Goal: Task Accomplishment & Management: Use online tool/utility

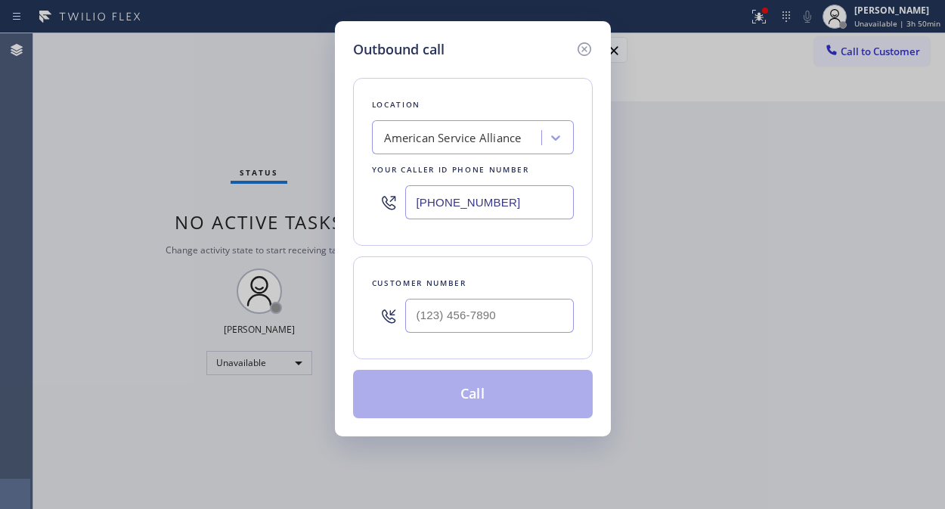
click at [407, 205] on input "[PHONE_NUMBER]" at bounding box center [489, 202] width 169 height 34
paste input "206) 202-1006"
type input "[PHONE_NUMBER]"
click at [174, 162] on div "Outbound call Location [GEOGRAPHIC_DATA] Appliance Mending Your caller id phone…" at bounding box center [472, 254] width 945 height 509
click at [420, 318] on input "(___) ___-____" at bounding box center [489, 316] width 169 height 34
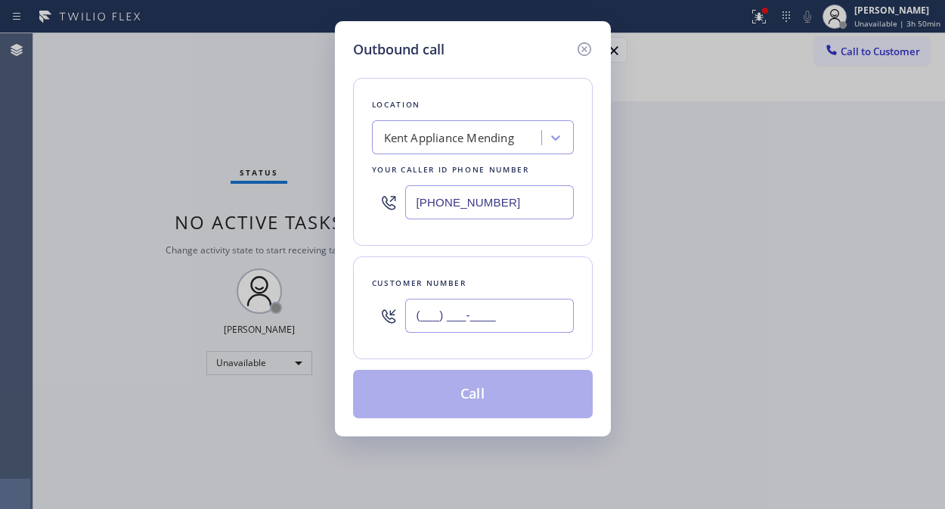
paste input "253) 221-5809"
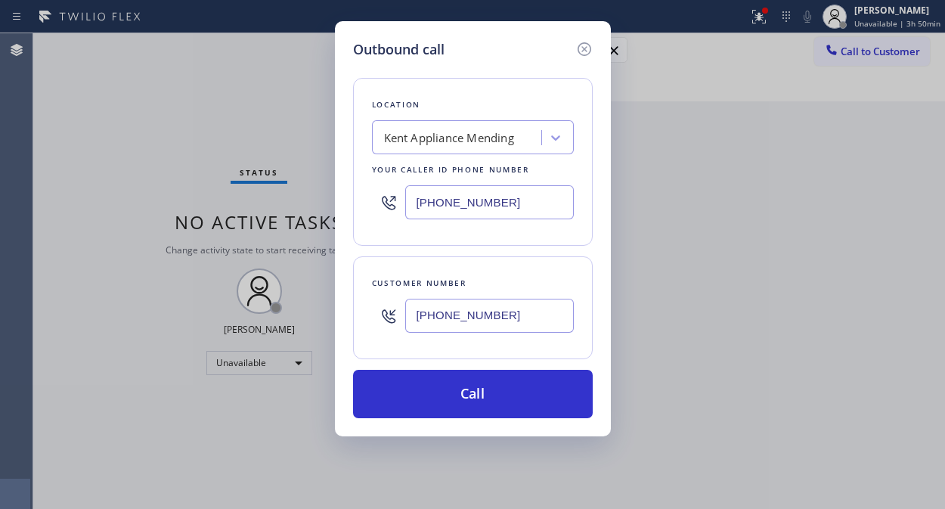
type input "[PHONE_NUMBER]"
click at [183, 164] on div "Outbound call Location [GEOGRAPHIC_DATA] Appliance Mending Your caller id phone…" at bounding box center [472, 254] width 945 height 509
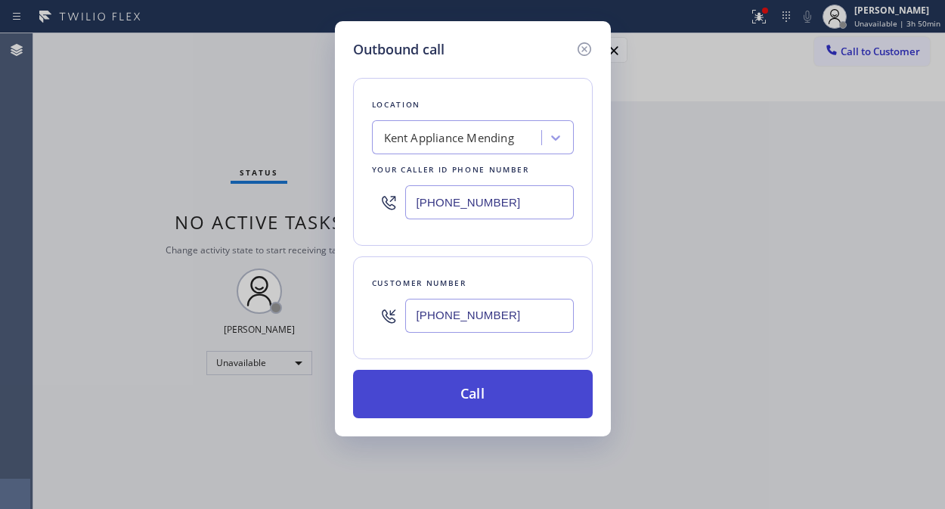
click at [495, 398] on button "Call" at bounding box center [473, 394] width 240 height 48
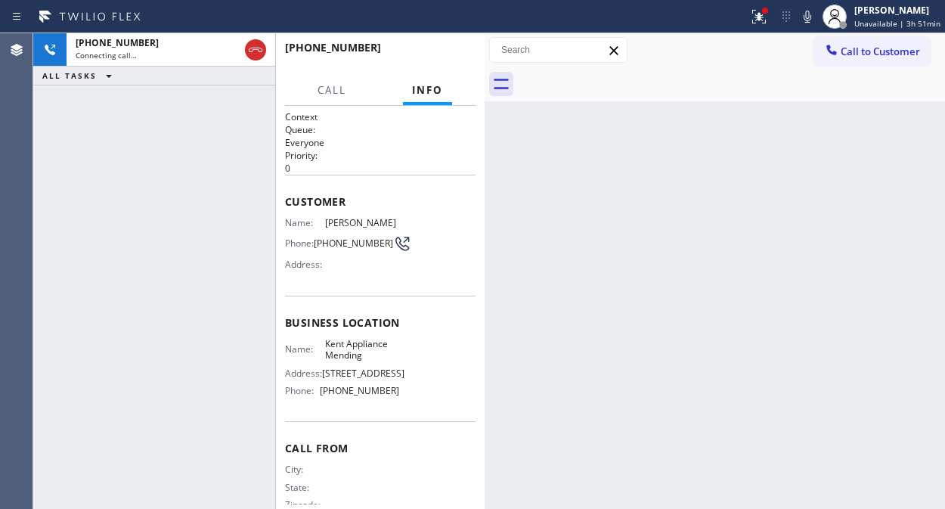
click at [250, 42] on icon at bounding box center [256, 50] width 18 height 18
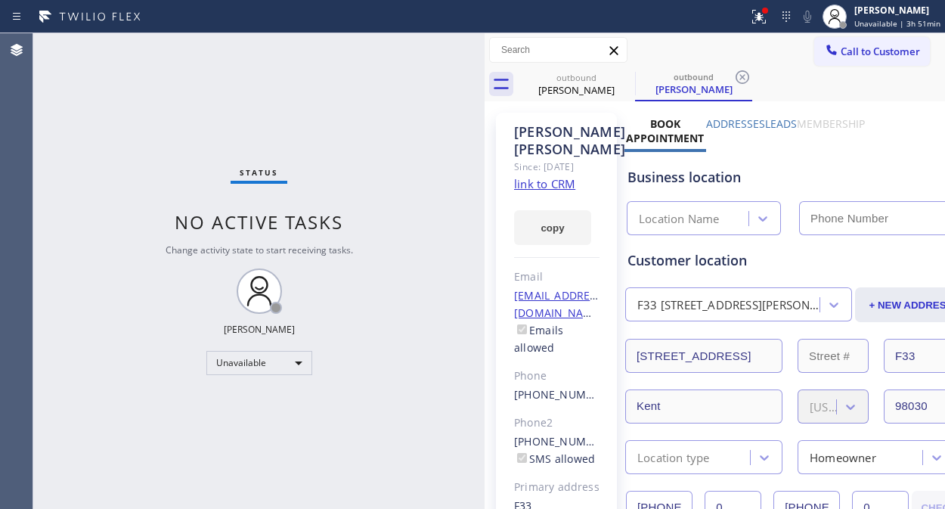
click at [557, 191] on link "link to CRM" at bounding box center [544, 183] width 61 height 15
type input "[PHONE_NUMBER]"
click at [620, 73] on icon at bounding box center [626, 77] width 14 height 14
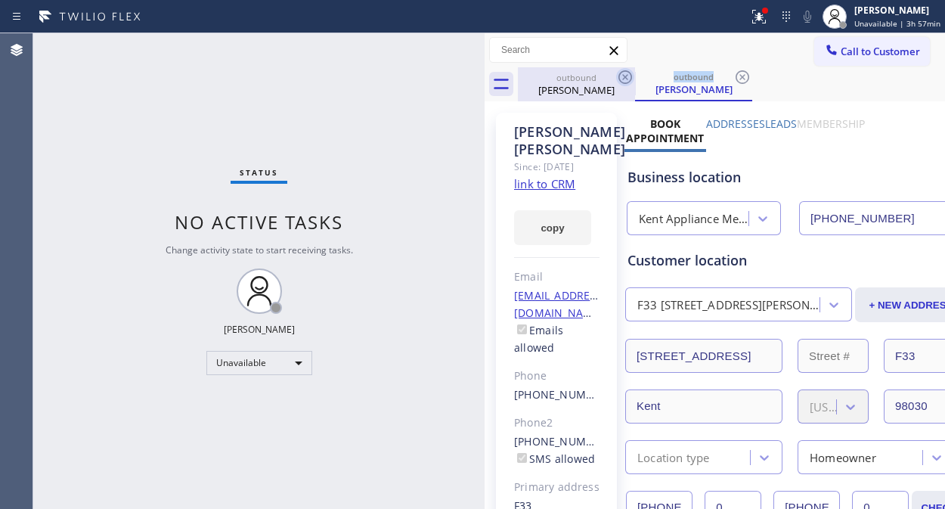
click at [620, 73] on icon at bounding box center [626, 77] width 14 height 14
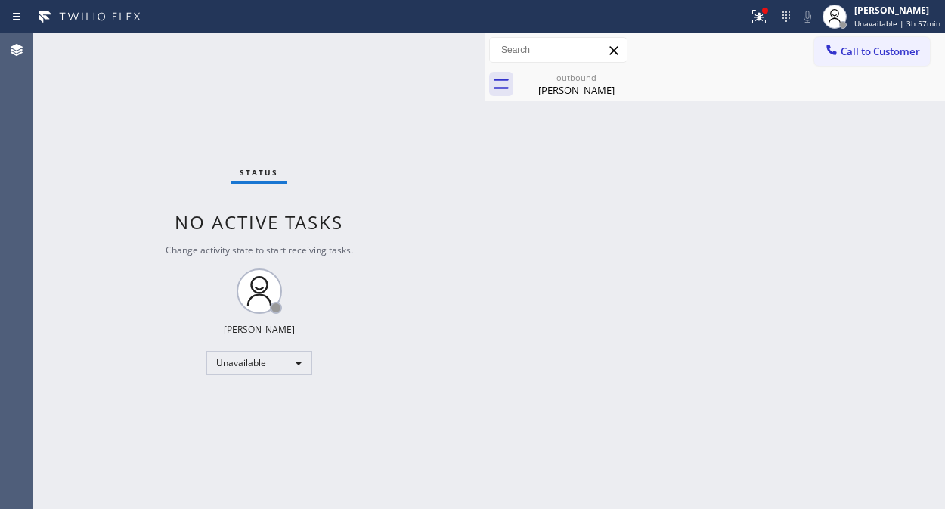
click at [0, 0] on icon at bounding box center [0, 0] width 0 height 0
click at [600, 80] on div "outbound" at bounding box center [576, 77] width 114 height 11
click at [879, 18] on span "Unavailable | 3h 57min" at bounding box center [897, 23] width 86 height 11
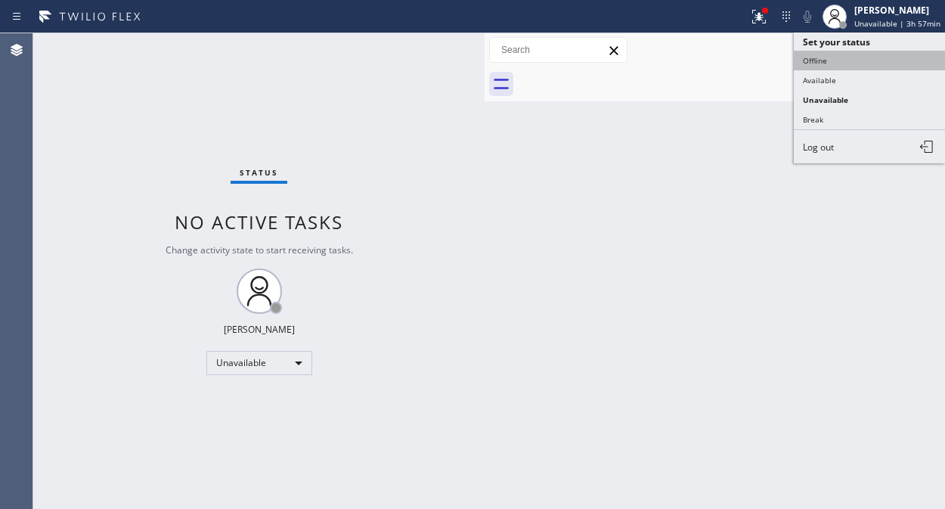
click at [814, 57] on button "Offline" at bounding box center [869, 61] width 151 height 20
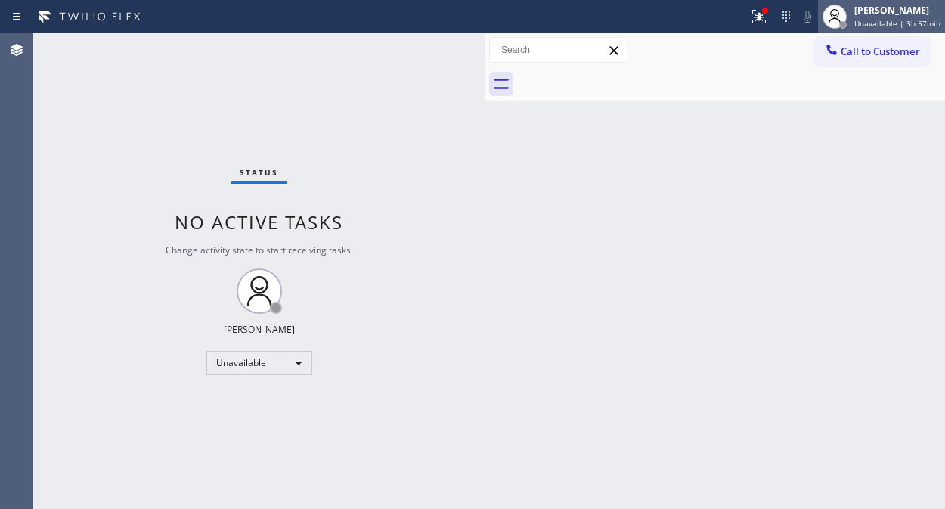
click at [890, 27] on span "Unavailable | 3h 57min" at bounding box center [897, 23] width 86 height 11
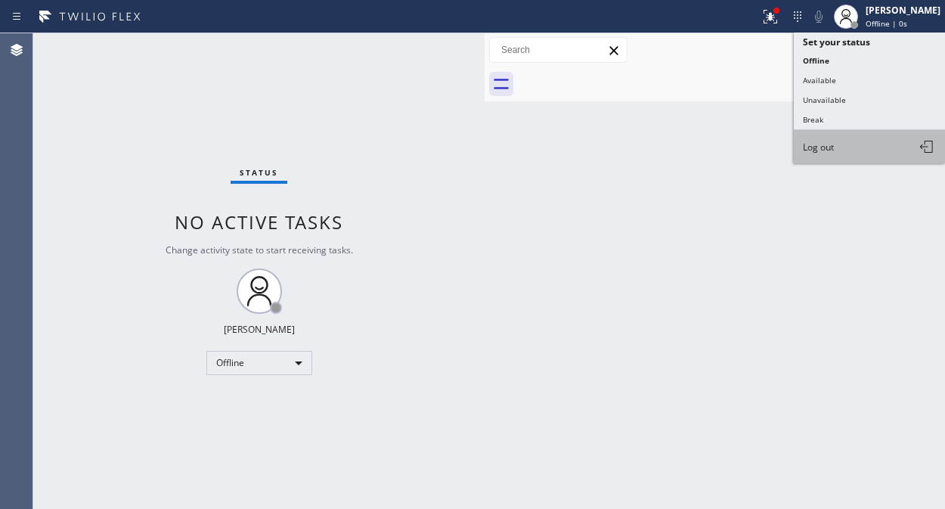
click at [809, 152] on span "Log out" at bounding box center [818, 147] width 31 height 13
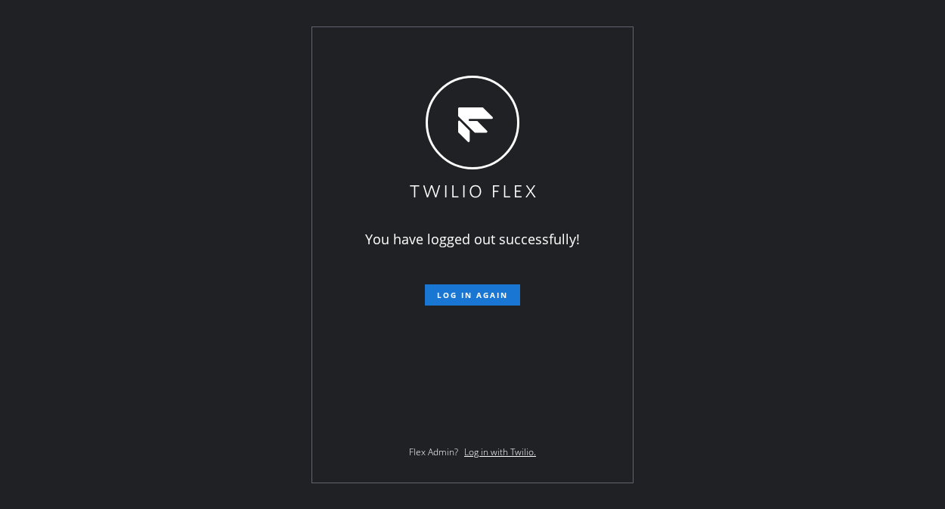
click at [185, 121] on div "You have logged out successfully! Log in again Flex Admin? Log in with Twilio." at bounding box center [472, 254] width 945 height 509
